Goal: Task Accomplishment & Management: Use online tool/utility

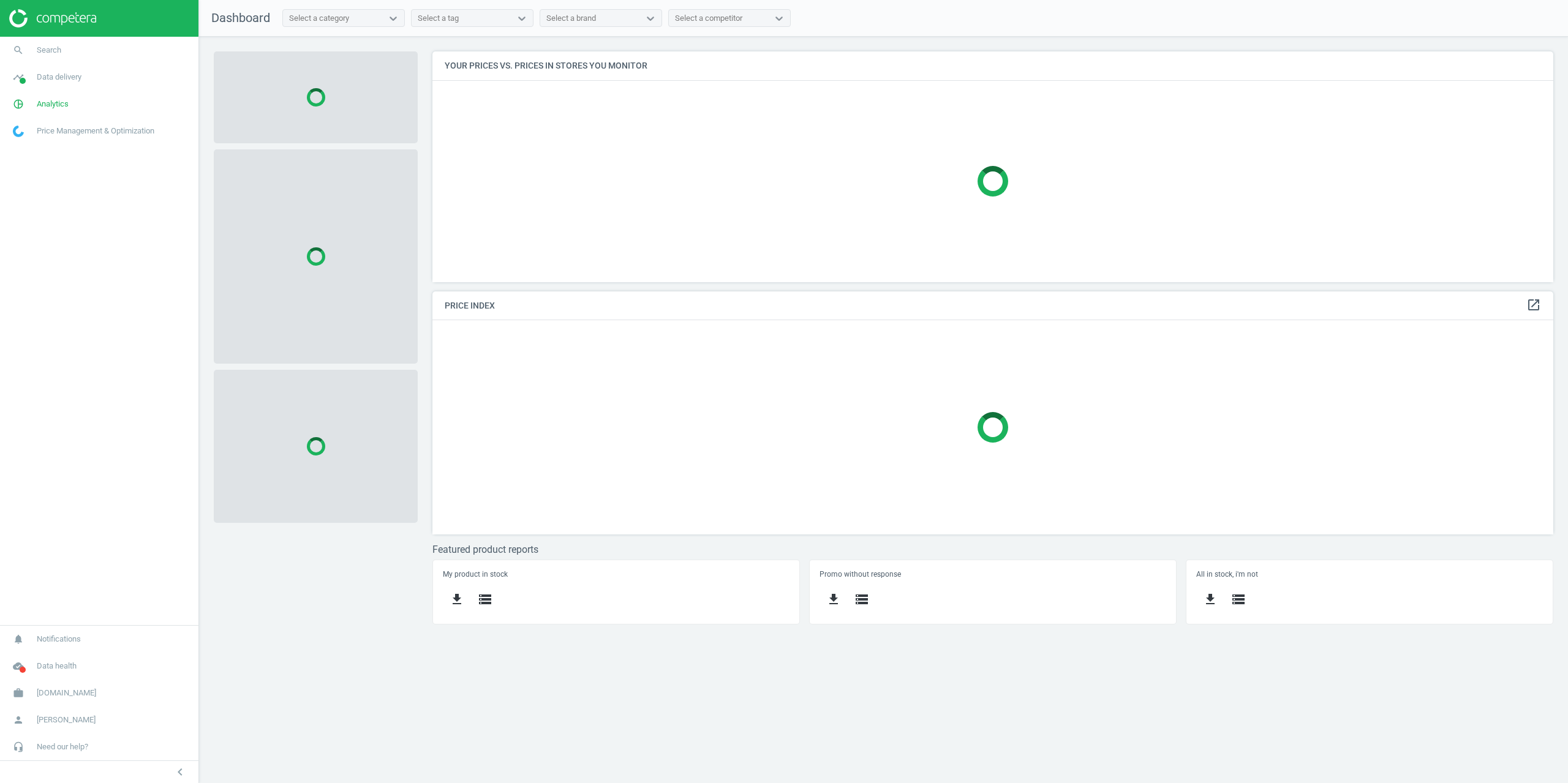
scroll to position [249, 1140]
click at [48, 99] on span "Analytics" at bounding box center [52, 104] width 32 height 11
click at [34, 143] on link "Products" at bounding box center [99, 148] width 198 height 19
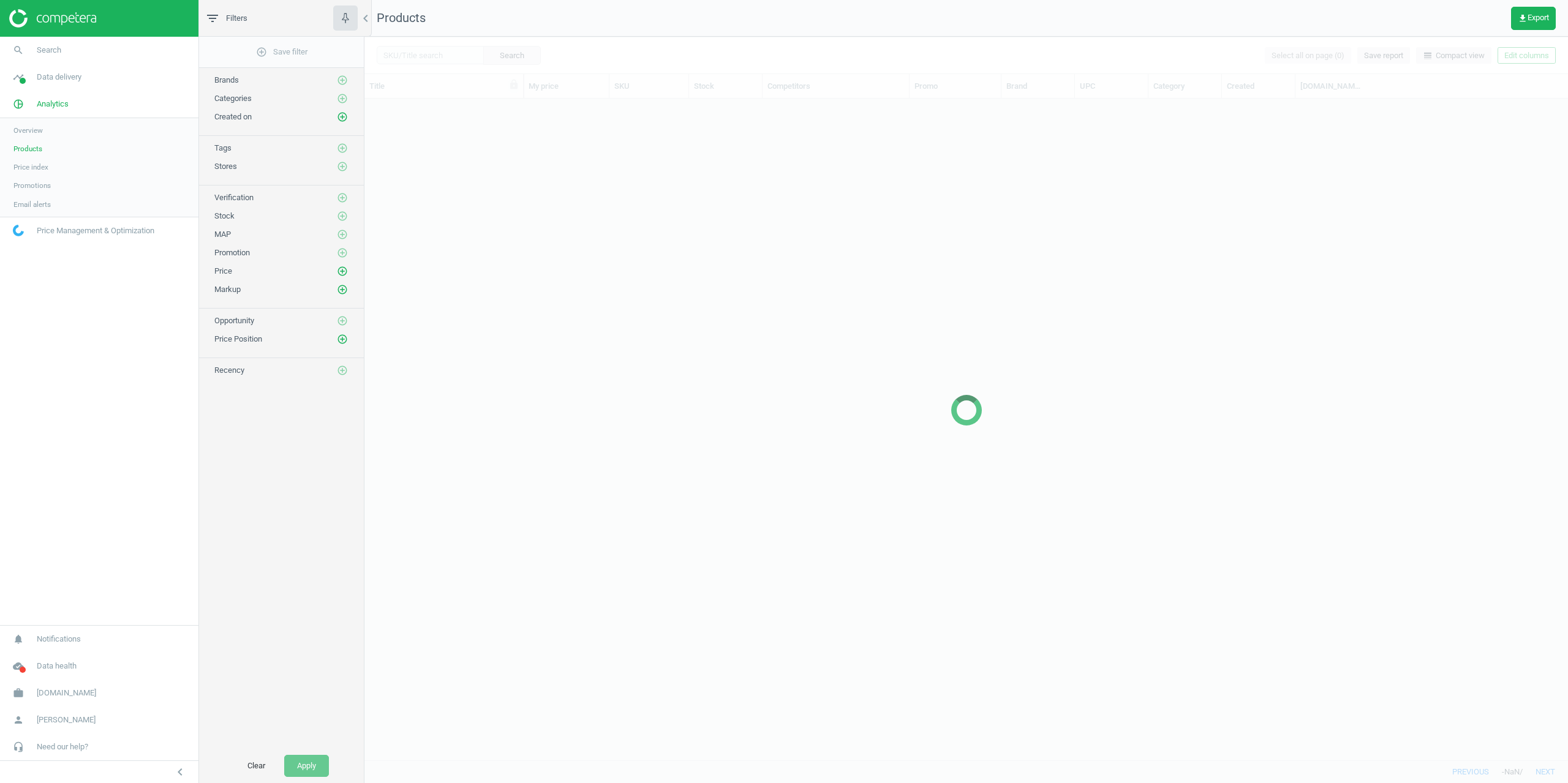
scroll to position [652, 1194]
click at [326, 493] on div "add_circle_outline Save filter Brands add_circle_outline Categories add_circle_…" at bounding box center [282, 392] width 165 height 712
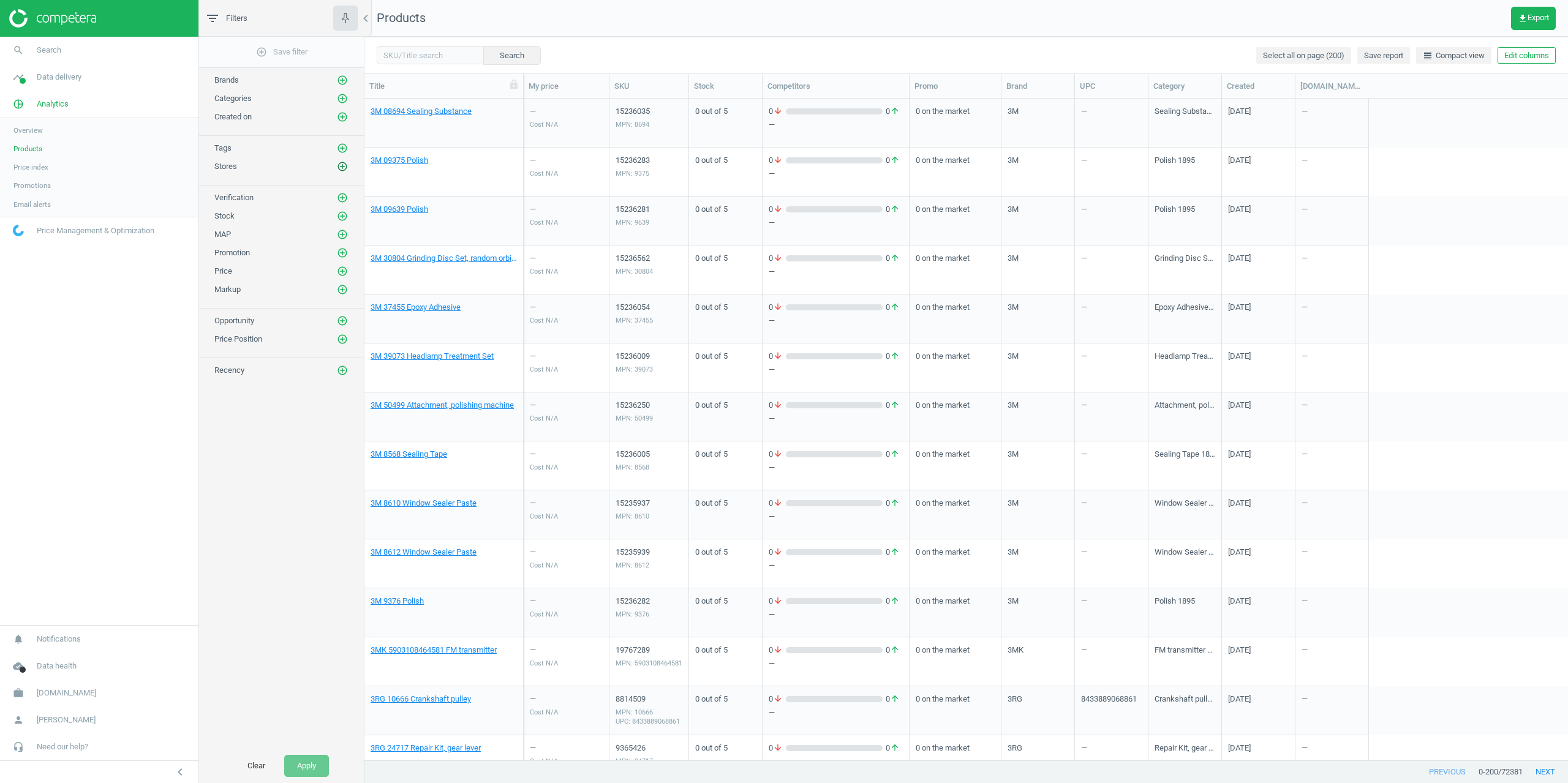
click at [341, 168] on icon "add_circle_outline" at bounding box center [342, 166] width 11 height 11
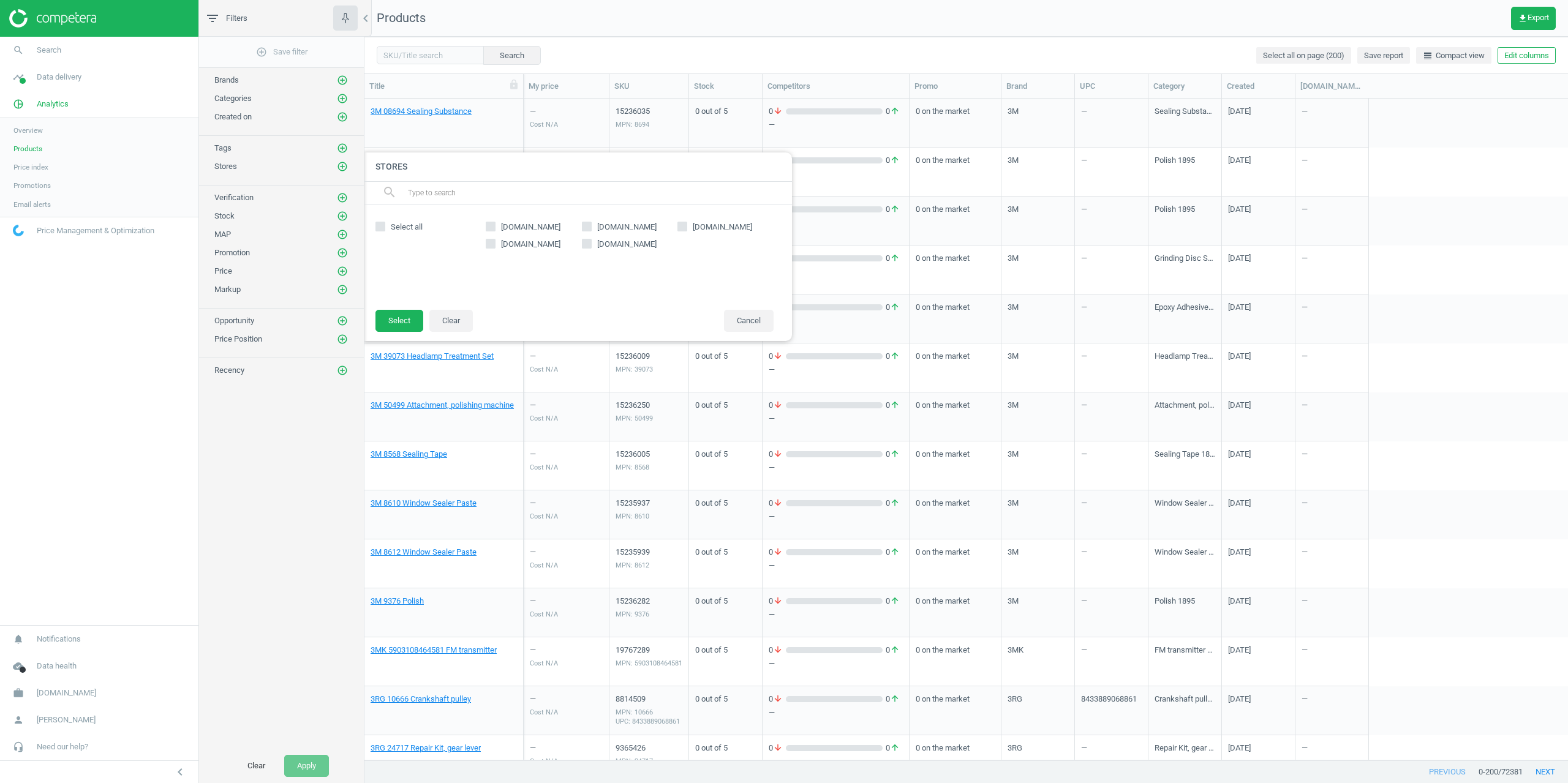
click at [529, 247] on span "[DOMAIN_NAME]" at bounding box center [531, 244] width 64 height 11
click at [495, 247] on input "[DOMAIN_NAME]" at bounding box center [490, 243] width 8 height 8
checkbox input "true"
click at [390, 319] on button "Select" at bounding box center [399, 320] width 48 height 22
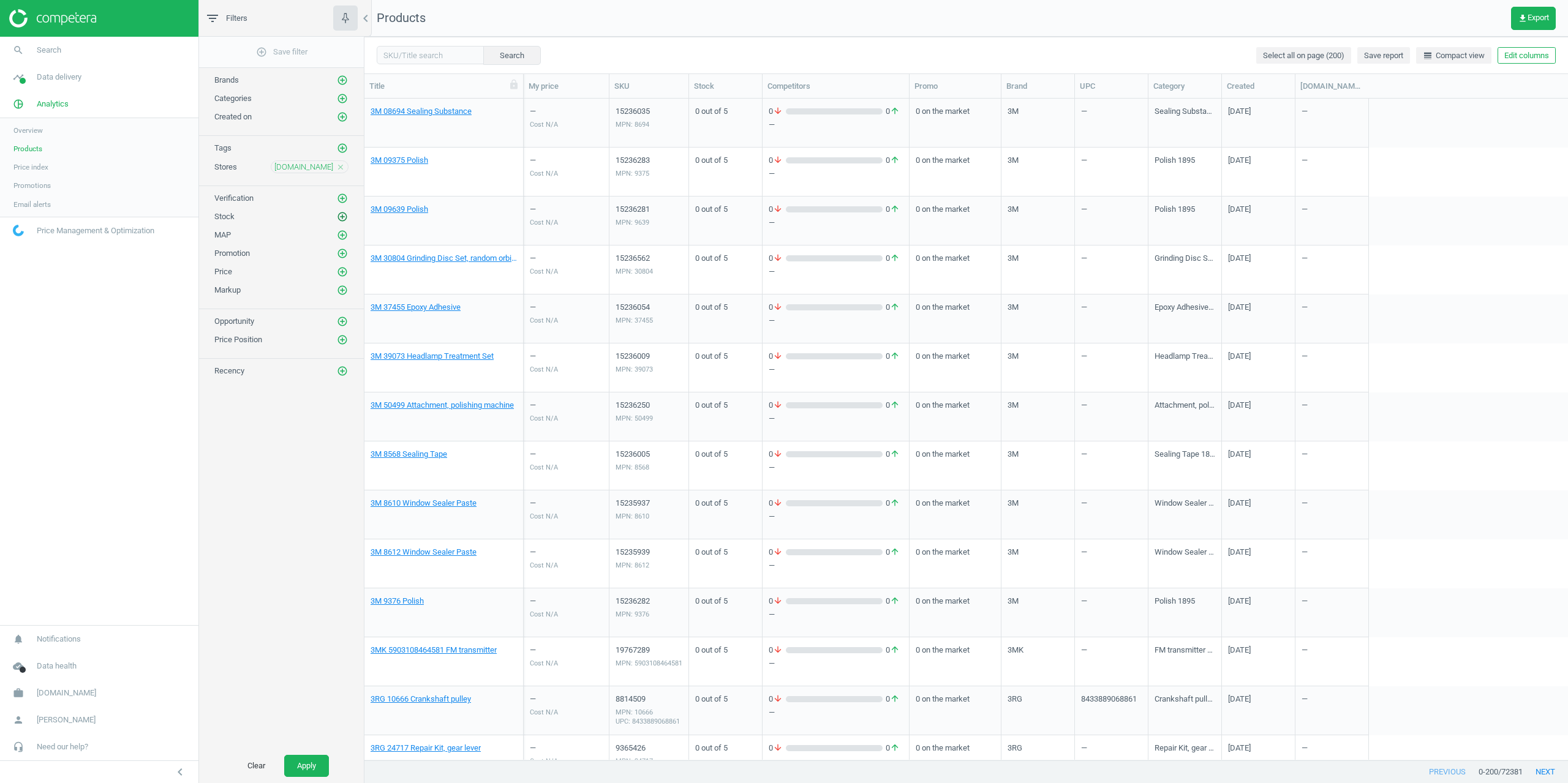
click at [346, 213] on icon "add_circle_outline" at bounding box center [342, 216] width 11 height 11
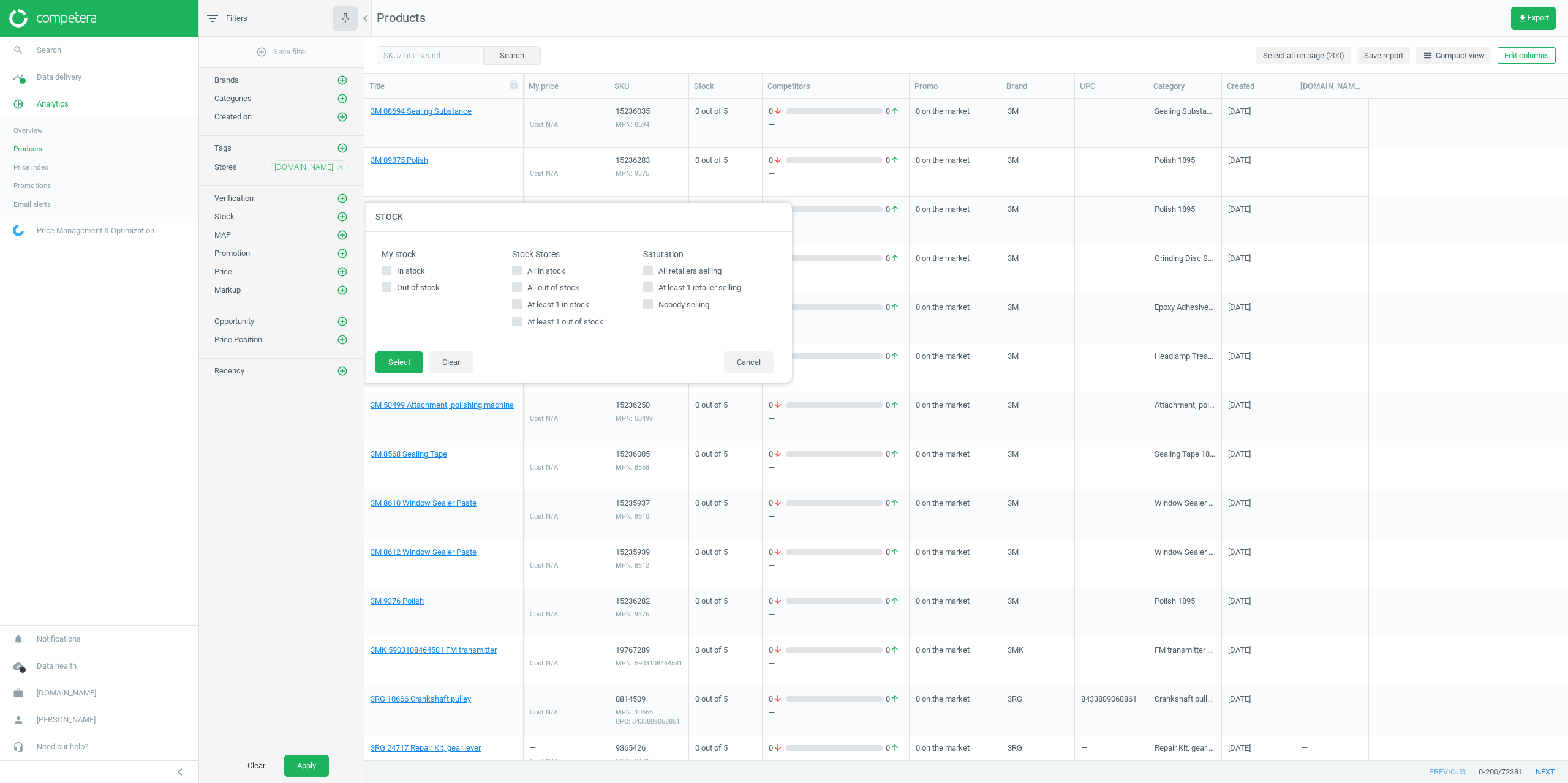
click at [508, 318] on div "My stock In stock Out of stock Stock Stores All in stock All out of stock At le…" at bounding box center [577, 291] width 404 height 95
click at [514, 321] on input "At least 1 out of stock" at bounding box center [517, 321] width 8 height 8
checkbox input "true"
click at [374, 368] on footer "Select Clear Cancel" at bounding box center [577, 367] width 428 height 32
click at [381, 374] on button "Select" at bounding box center [399, 362] width 48 height 22
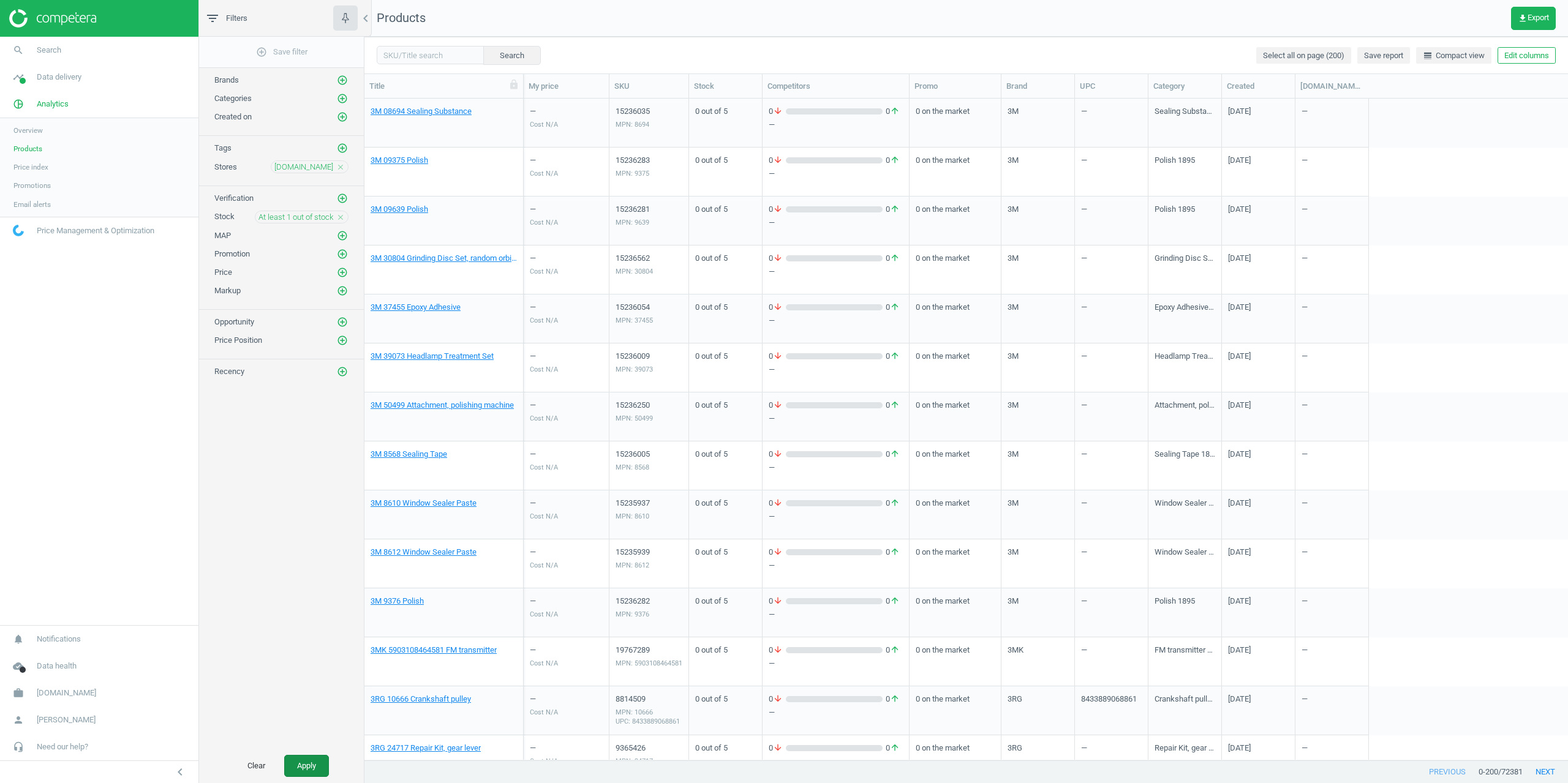
click at [297, 771] on button "Apply" at bounding box center [306, 765] width 45 height 22
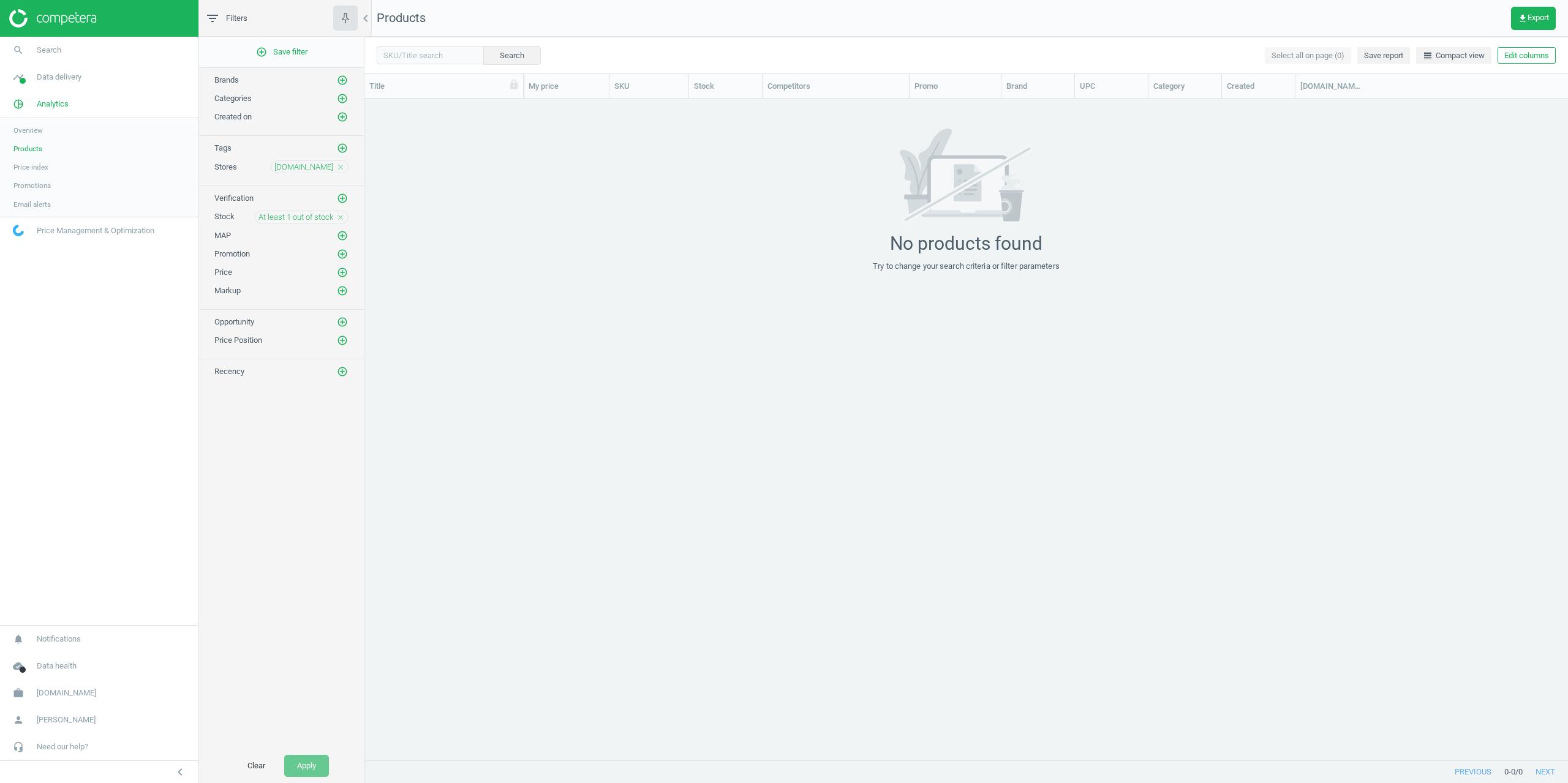
click at [341, 218] on icon "close" at bounding box center [340, 217] width 8 height 8
